Goal: Task Accomplishment & Management: Use online tool/utility

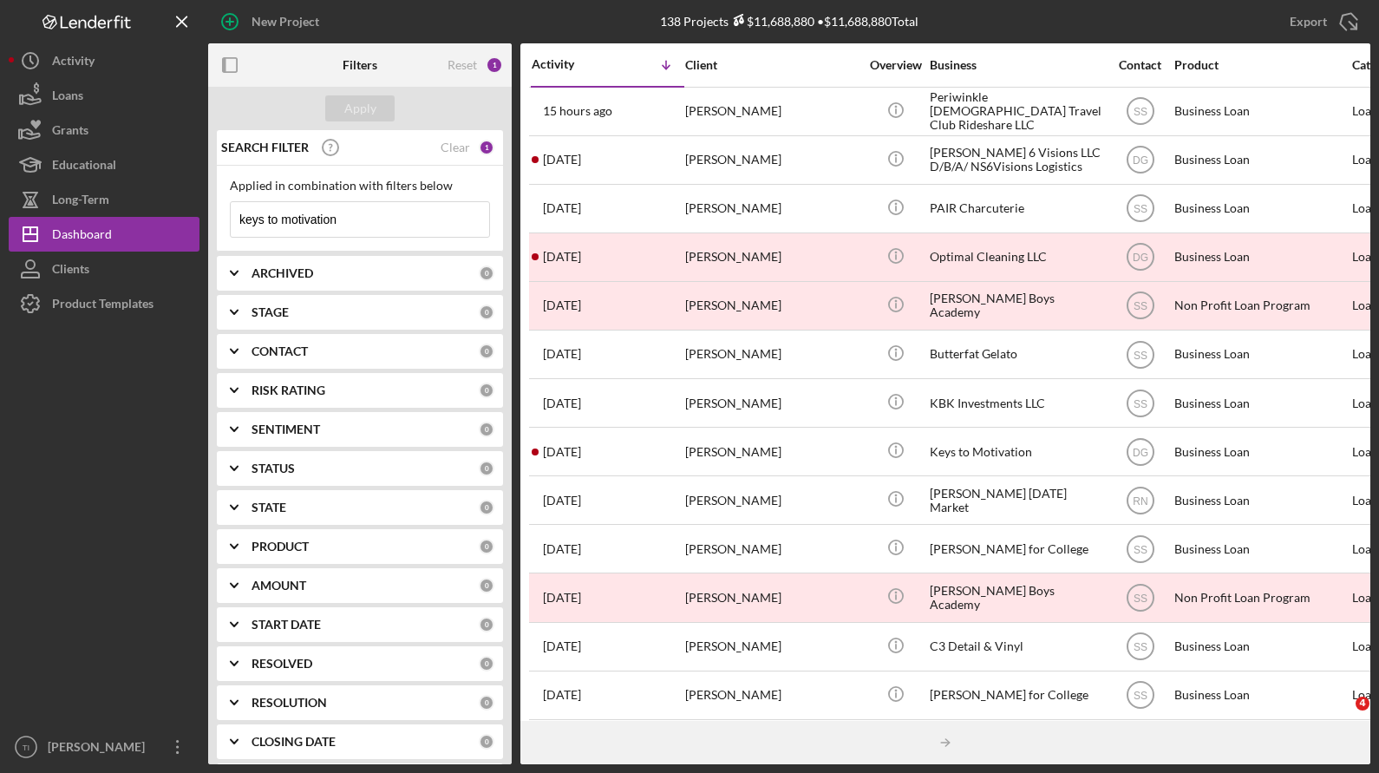
click at [382, 214] on input "keys to motivation" at bounding box center [360, 219] width 258 height 35
drag, startPoint x: 403, startPoint y: 217, endPoint x: 170, endPoint y: 216, distance: 233.3
click at [170, 216] on div "New Project 138 Projects $11,688,880 • $11,688,880 Total keys to motivation Exp…" at bounding box center [690, 382] width 1362 height 764
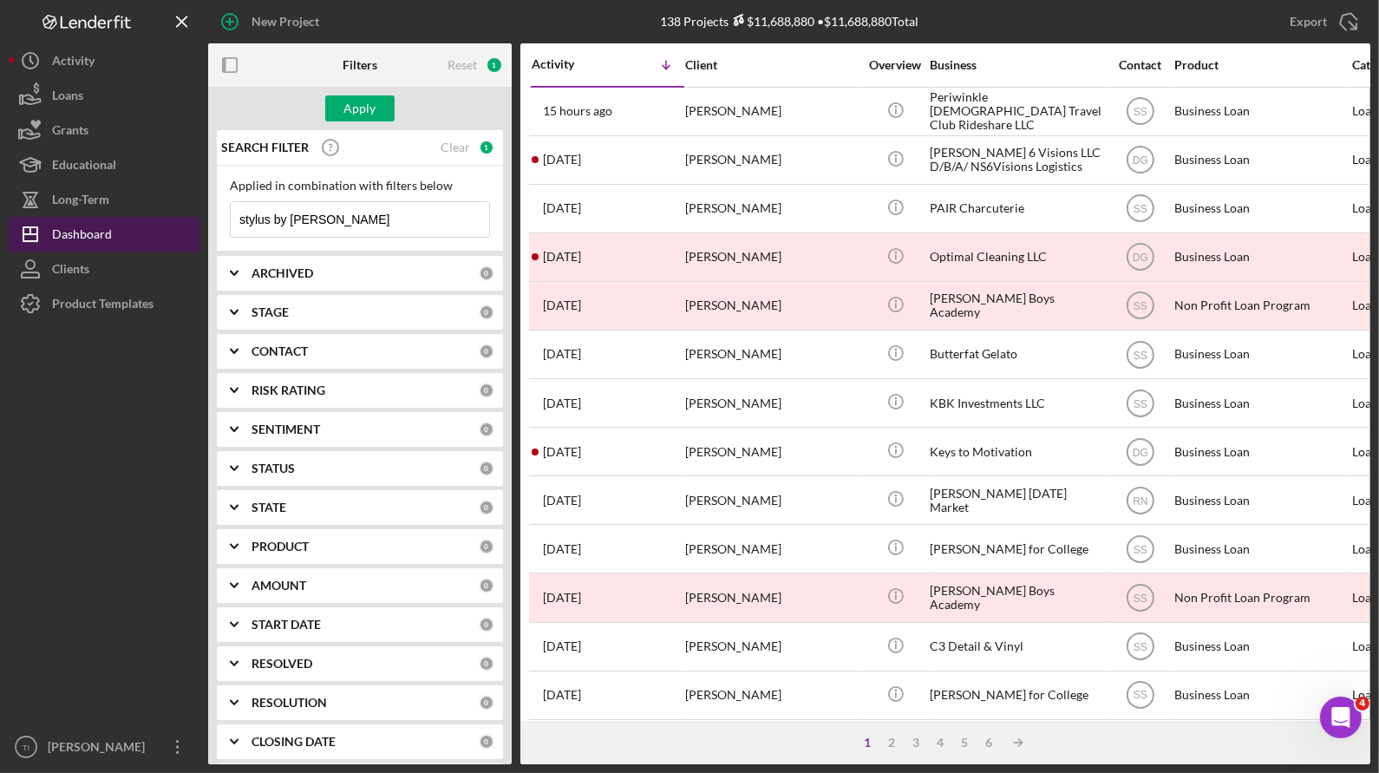
type input "stylus by [PERSON_NAME]"
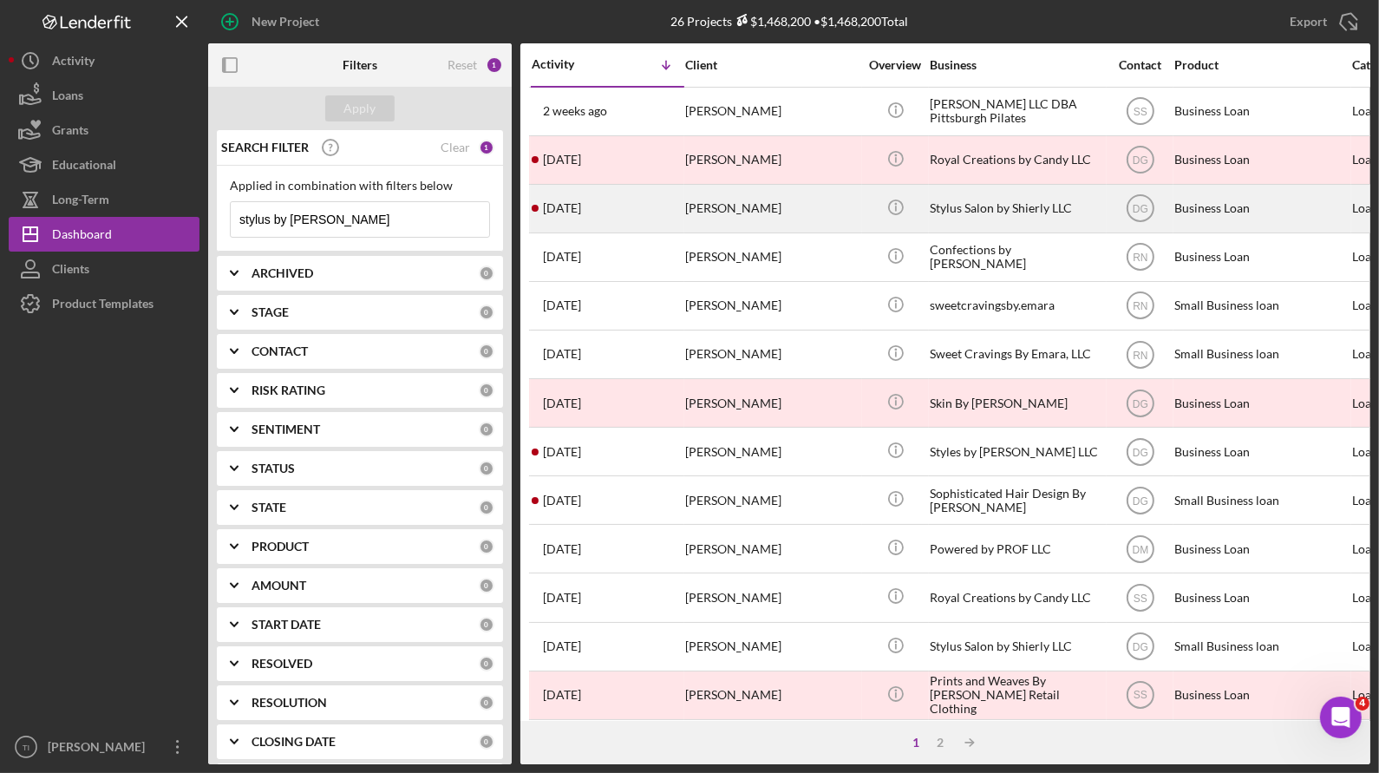
click at [1018, 206] on div "Stylus Salon by Shierly LLC" at bounding box center [1016, 209] width 173 height 46
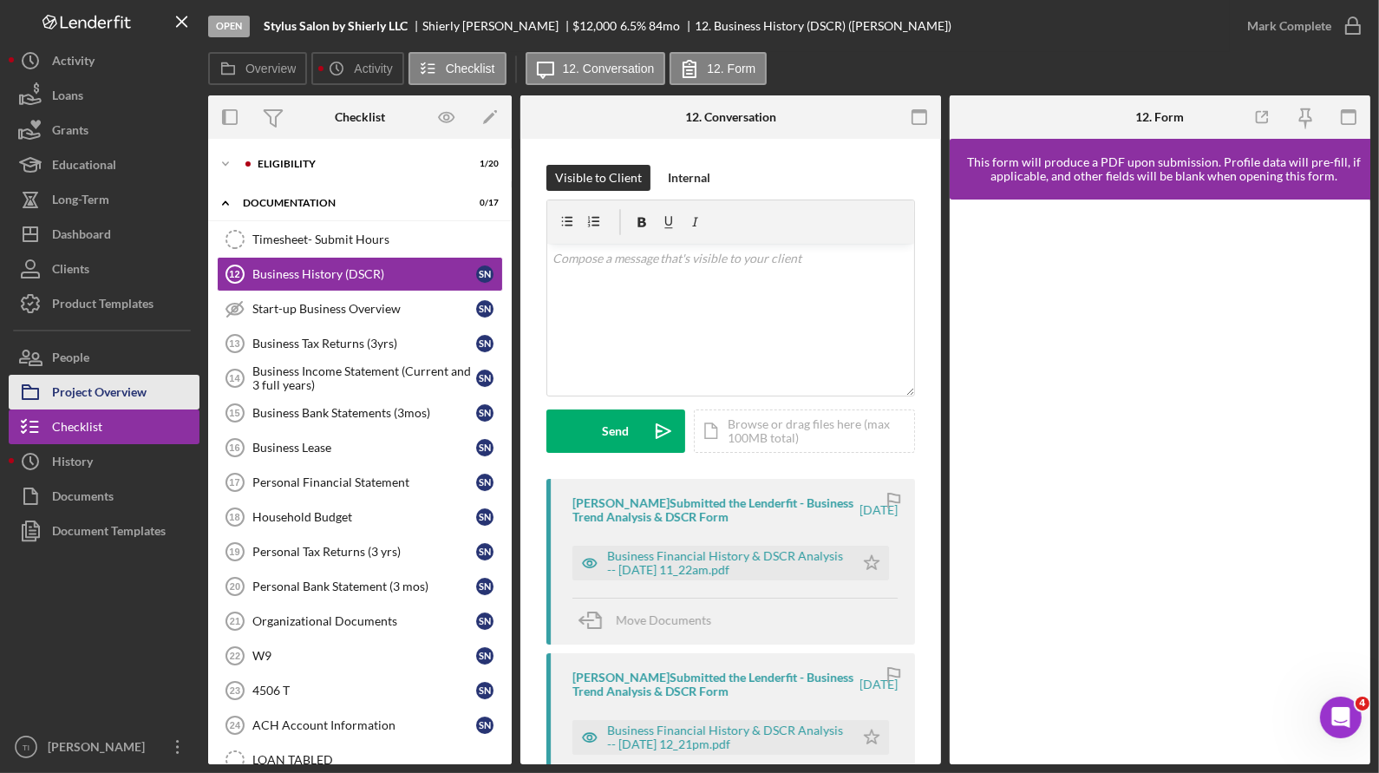
click at [101, 401] on div "Project Overview" at bounding box center [99, 394] width 95 height 39
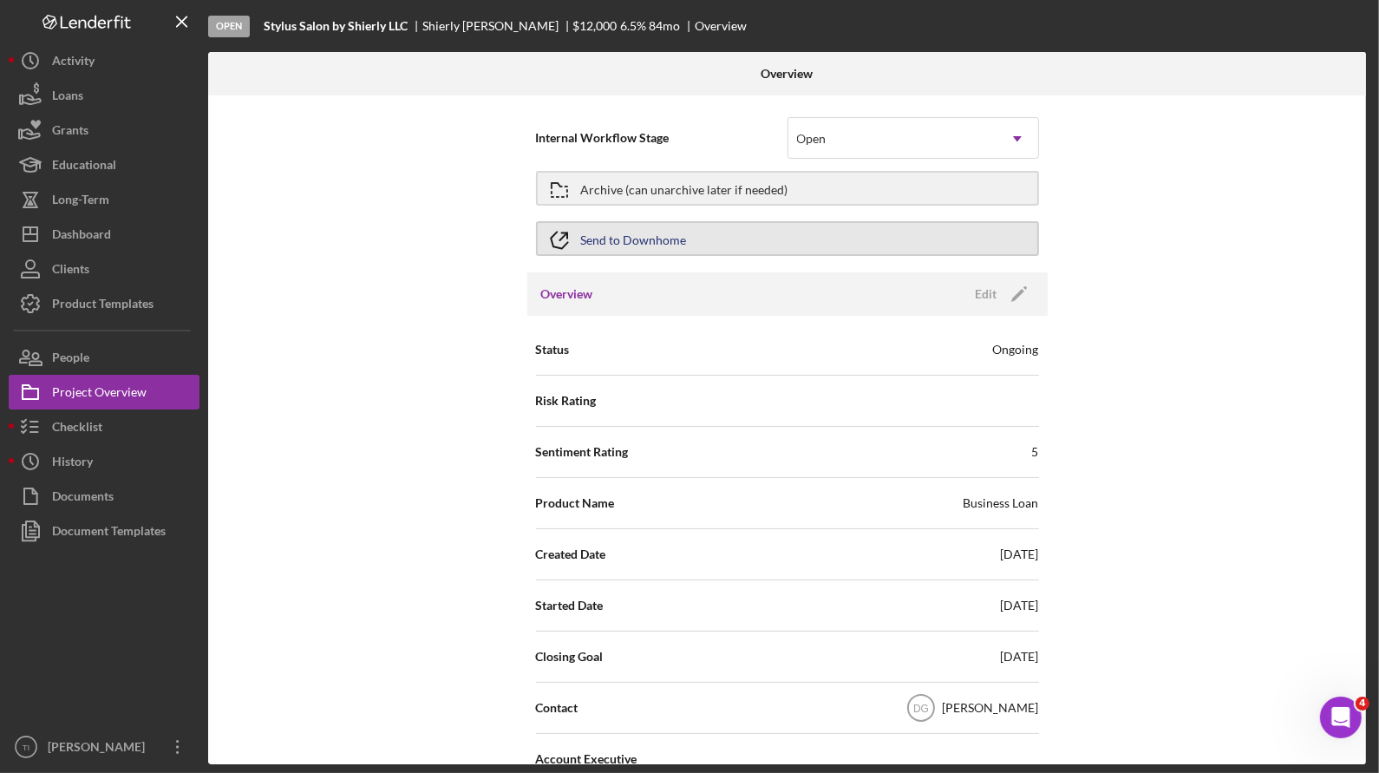
click at [727, 236] on button "Send to Downhome" at bounding box center [787, 238] width 503 height 35
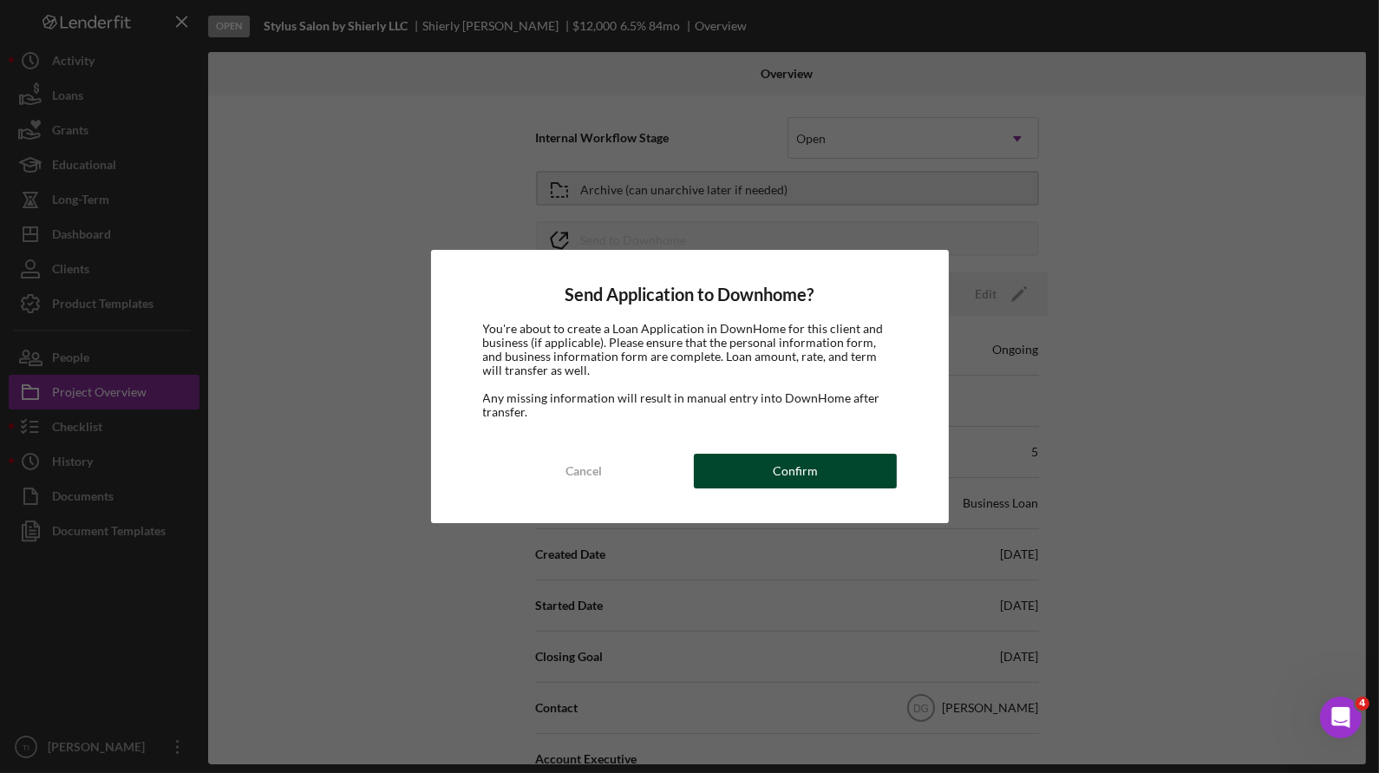
click at [805, 469] on div "Confirm" at bounding box center [795, 471] width 45 height 35
